Goal: Complete application form

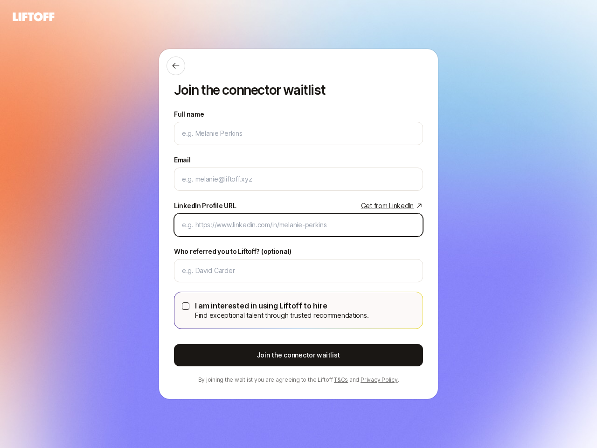
click at [299, 224] on input "LinkedIn Profile URL Get from LinkedIn" at bounding box center [298, 224] width 233 height 11
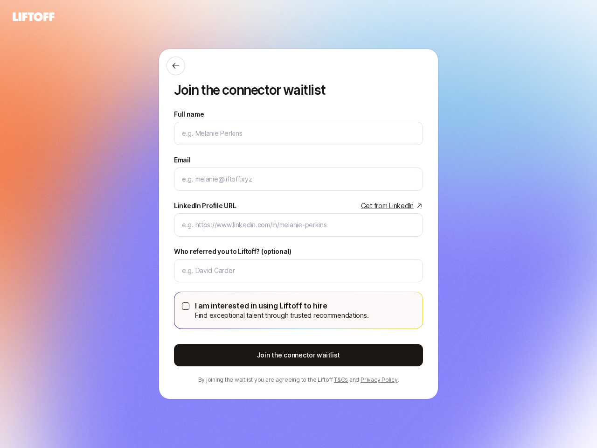
click at [176, 66] on icon at bounding box center [175, 66] width 7 height 6
click at [299, 310] on div "Join the connector waitlist Full name We'll use as your preferred name. Change …" at bounding box center [298, 224] width 597 height 448
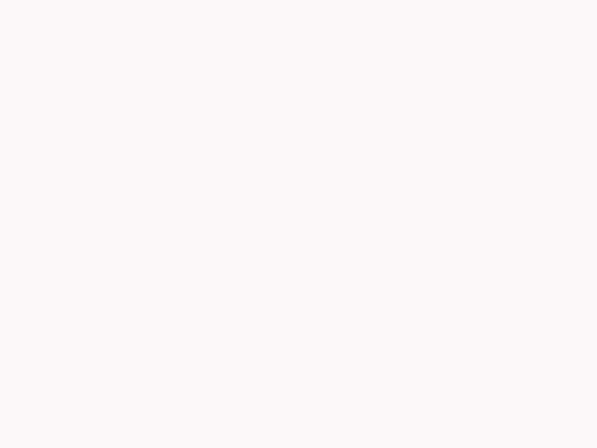
click at [186, 306] on div at bounding box center [298, 224] width 597 height 448
click at [299, 355] on div at bounding box center [298, 224] width 597 height 448
